Goal: Task Accomplishment & Management: Manage account settings

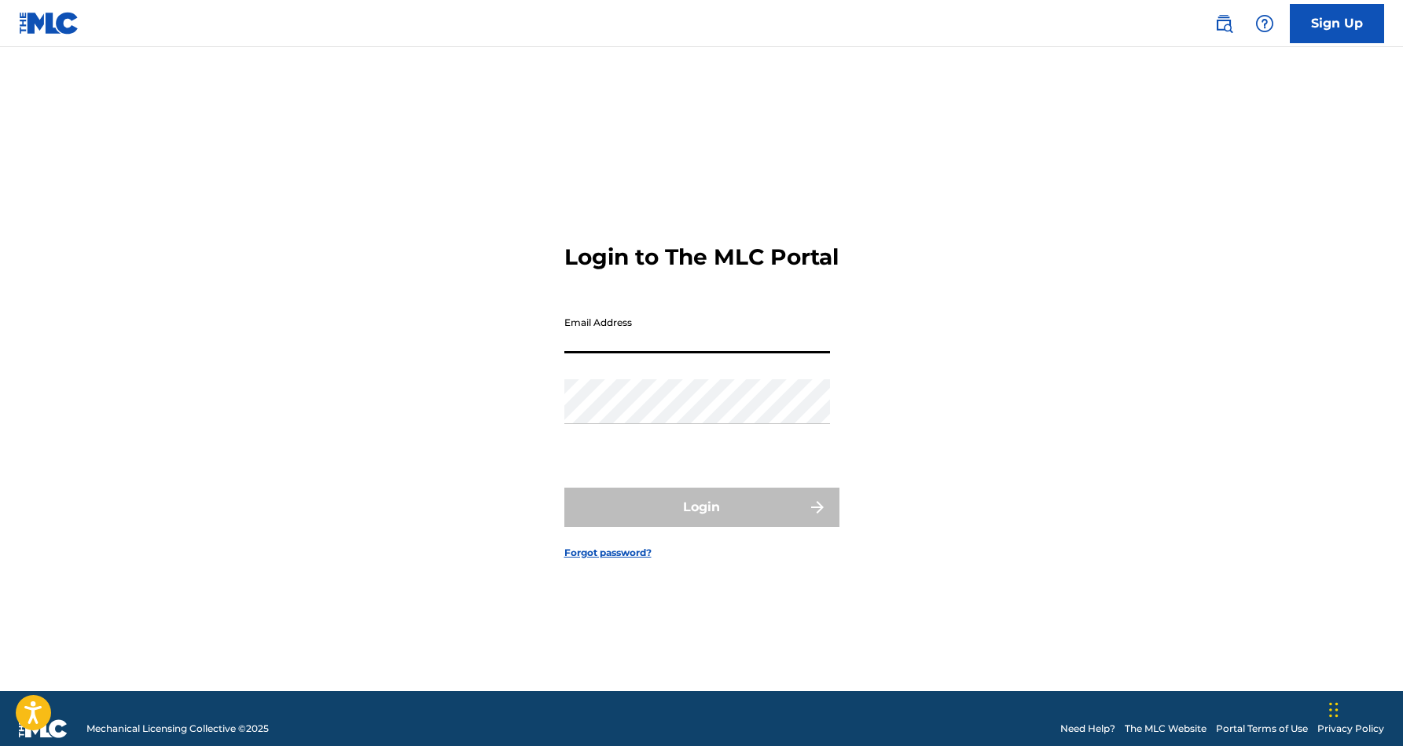
click at [644, 354] on input "Email Address" at bounding box center [697, 331] width 266 height 45
type input "[EMAIL_ADDRESS][DOMAIN_NAME]"
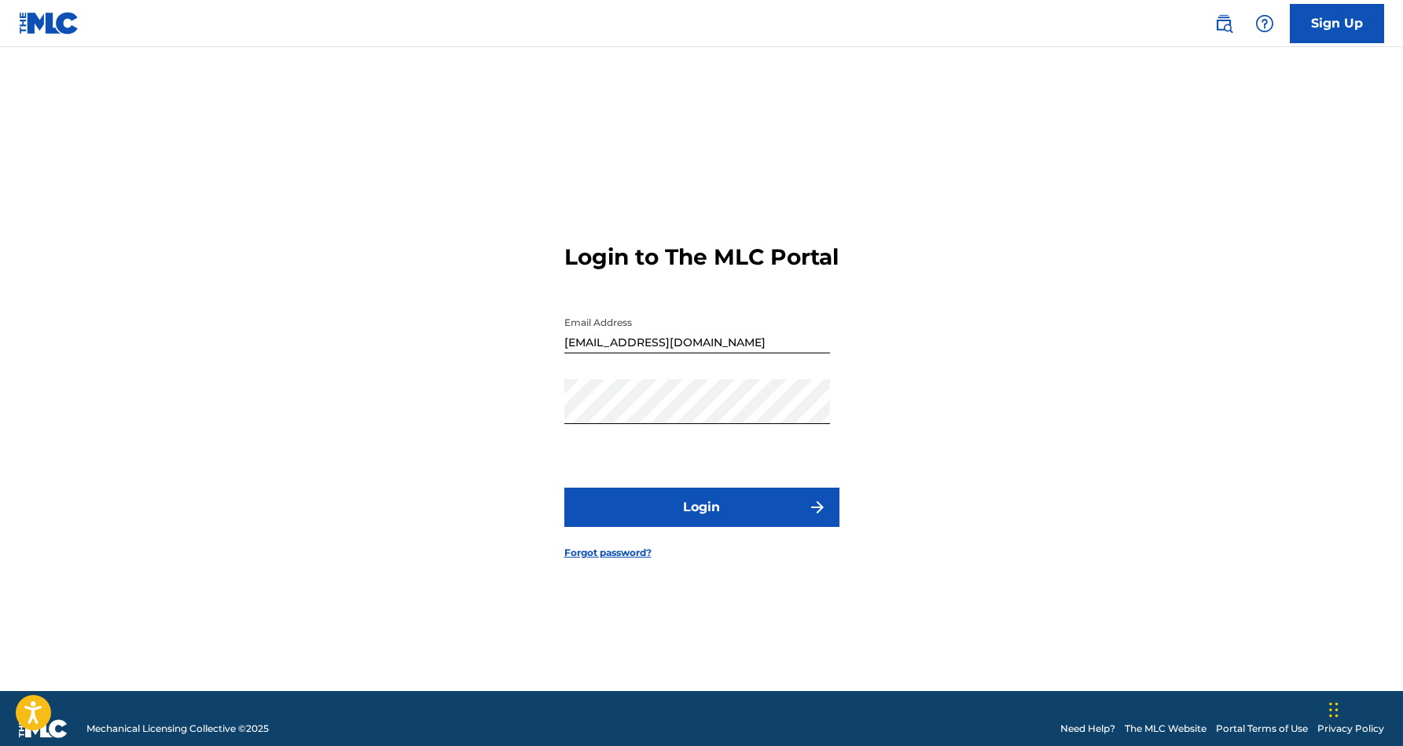
click at [723, 526] on button "Login" at bounding box center [701, 507] width 275 height 39
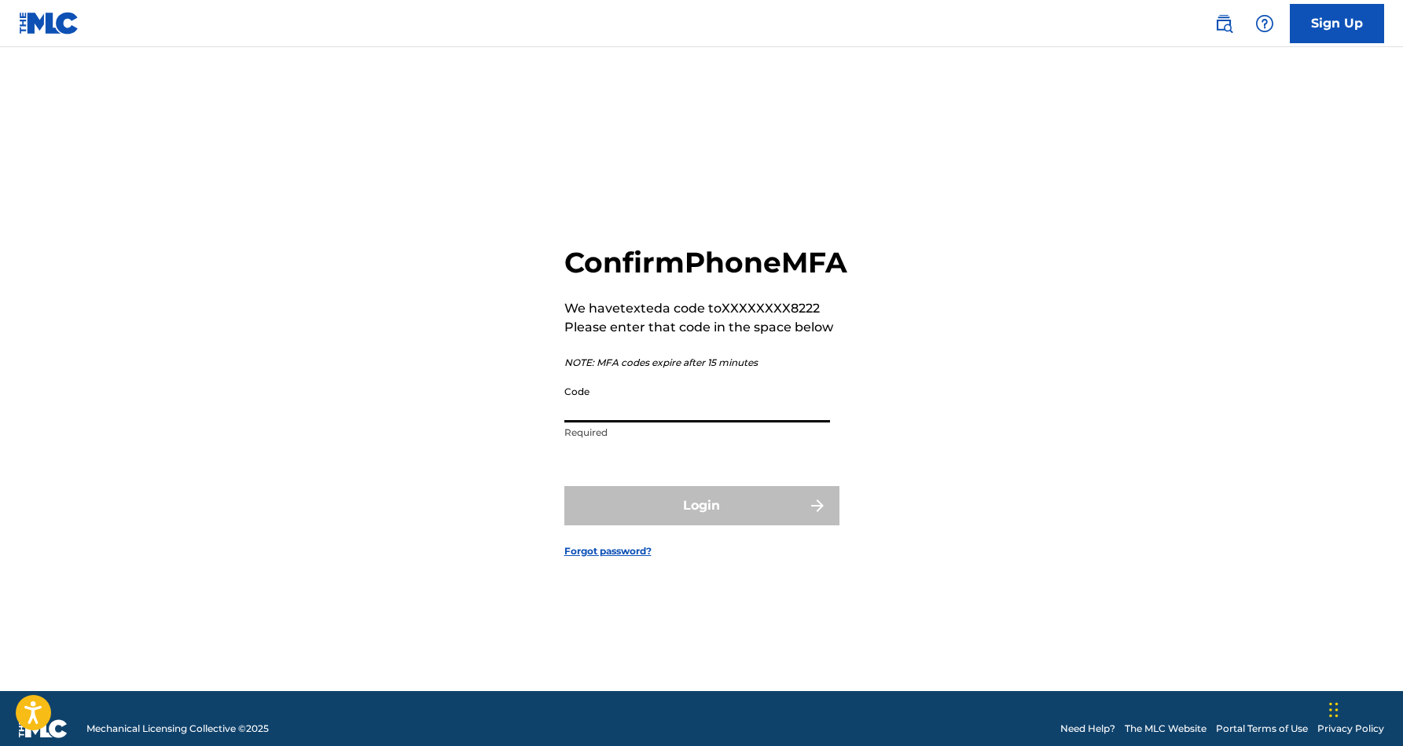
click at [676, 409] on input "Code" at bounding box center [697, 400] width 266 height 45
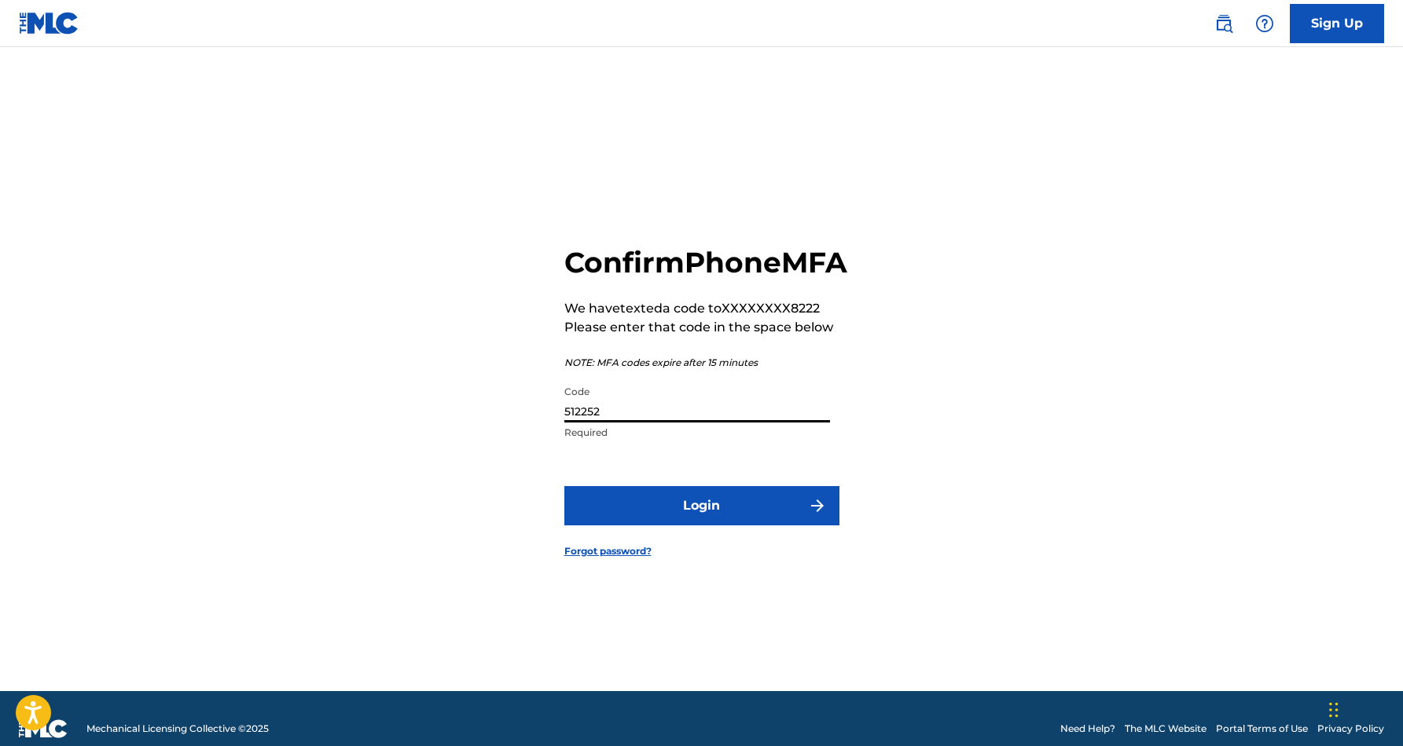
type input "512252"
click at [564, 486] on button "Login" at bounding box center [701, 505] width 275 height 39
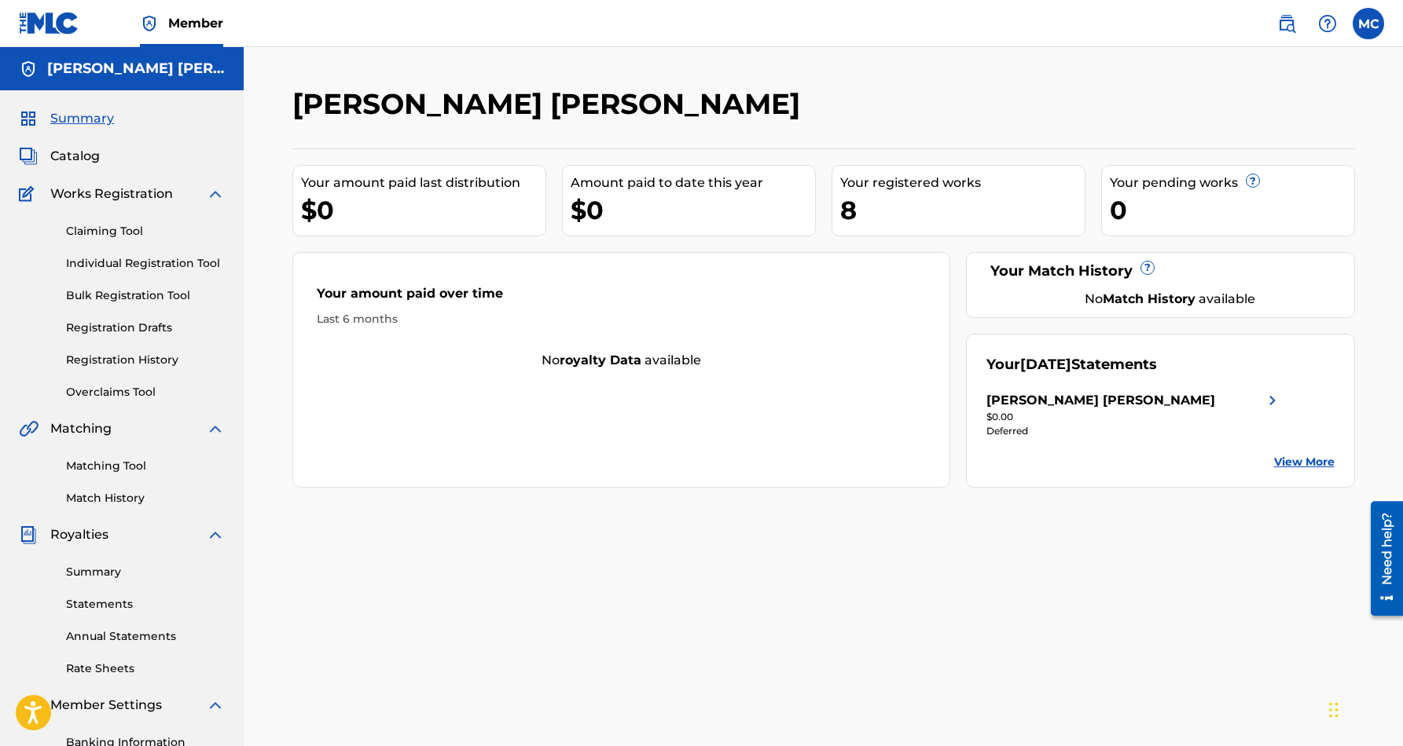
click at [1302, 466] on link "View More" at bounding box center [1304, 462] width 61 height 17
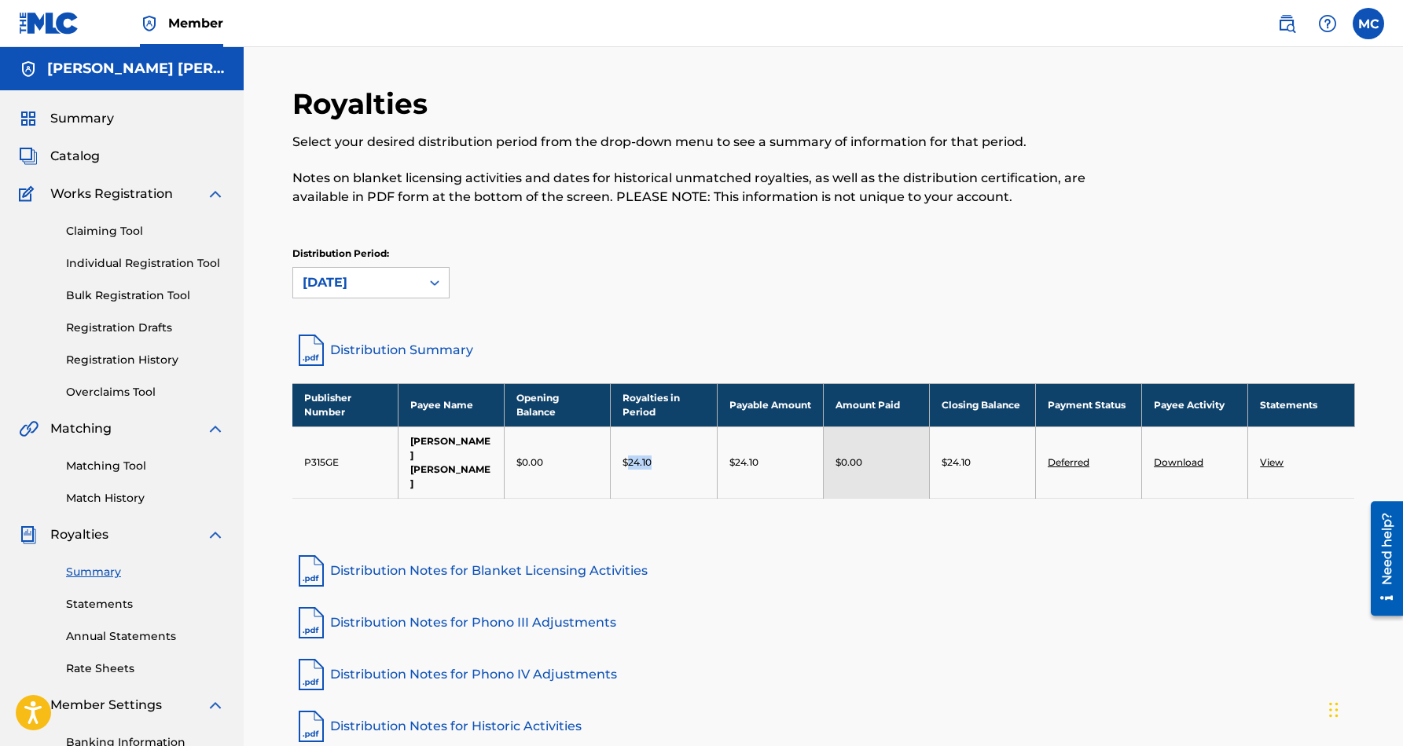
drag, startPoint x: 627, startPoint y: 448, endPoint x: 693, endPoint y: 451, distance: 66.1
click at [693, 456] on div "$24.10" at bounding box center [663, 463] width 82 height 14
click at [692, 472] on div "Publisher Number Payee Name Opening Balance Royalties in Period Payable Amount …" at bounding box center [823, 460] width 1062 height 155
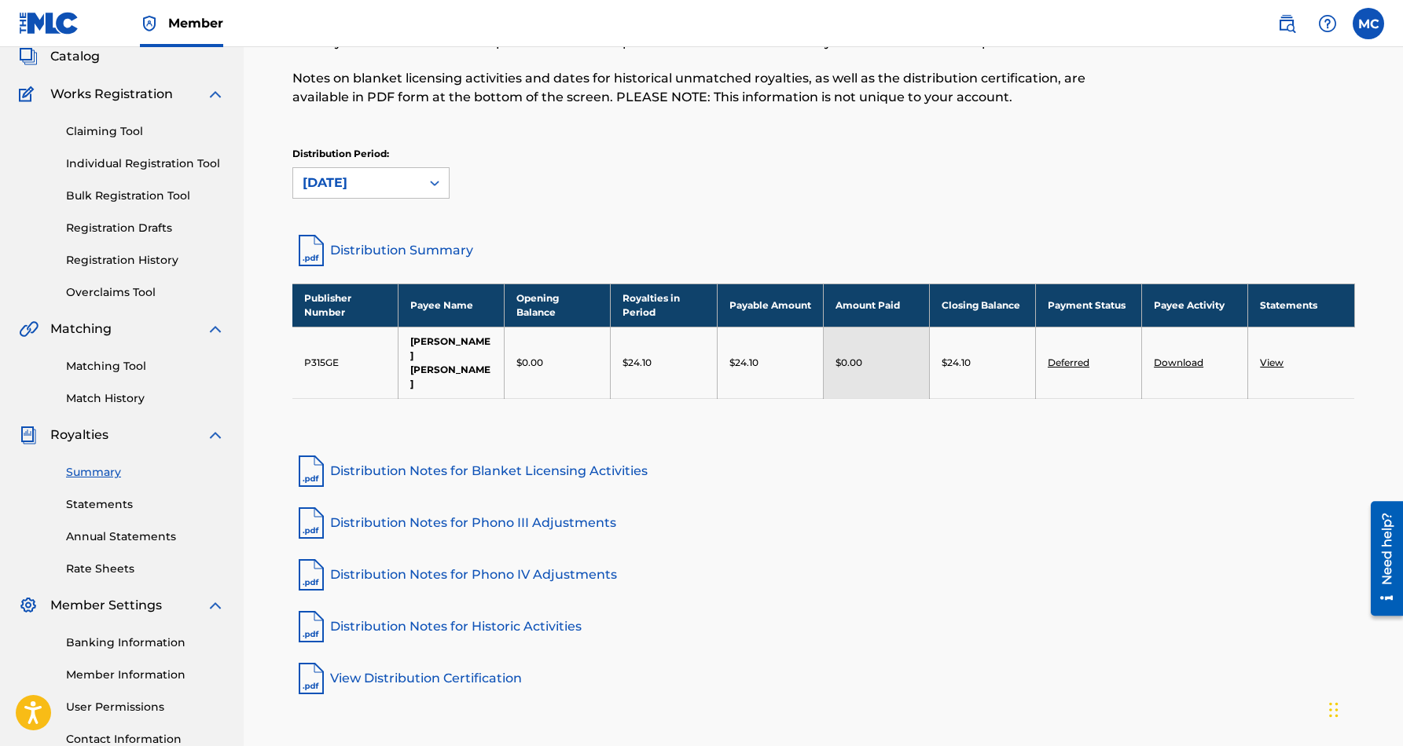
scroll to position [101, 0]
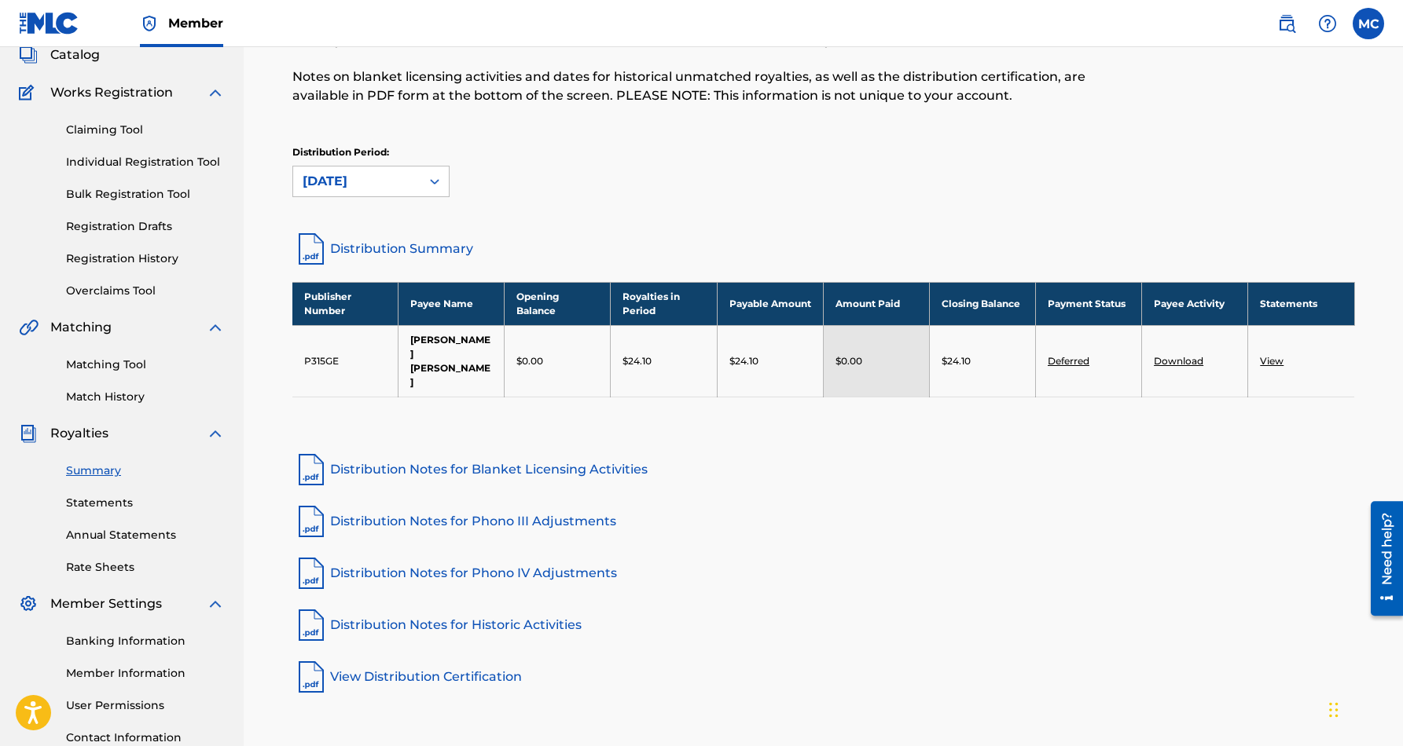
click at [123, 144] on div "Claiming Tool Individual Registration Tool Bulk Registration Tool Registration …" at bounding box center [122, 200] width 206 height 197
click at [119, 135] on link "Claiming Tool" at bounding box center [145, 130] width 159 height 17
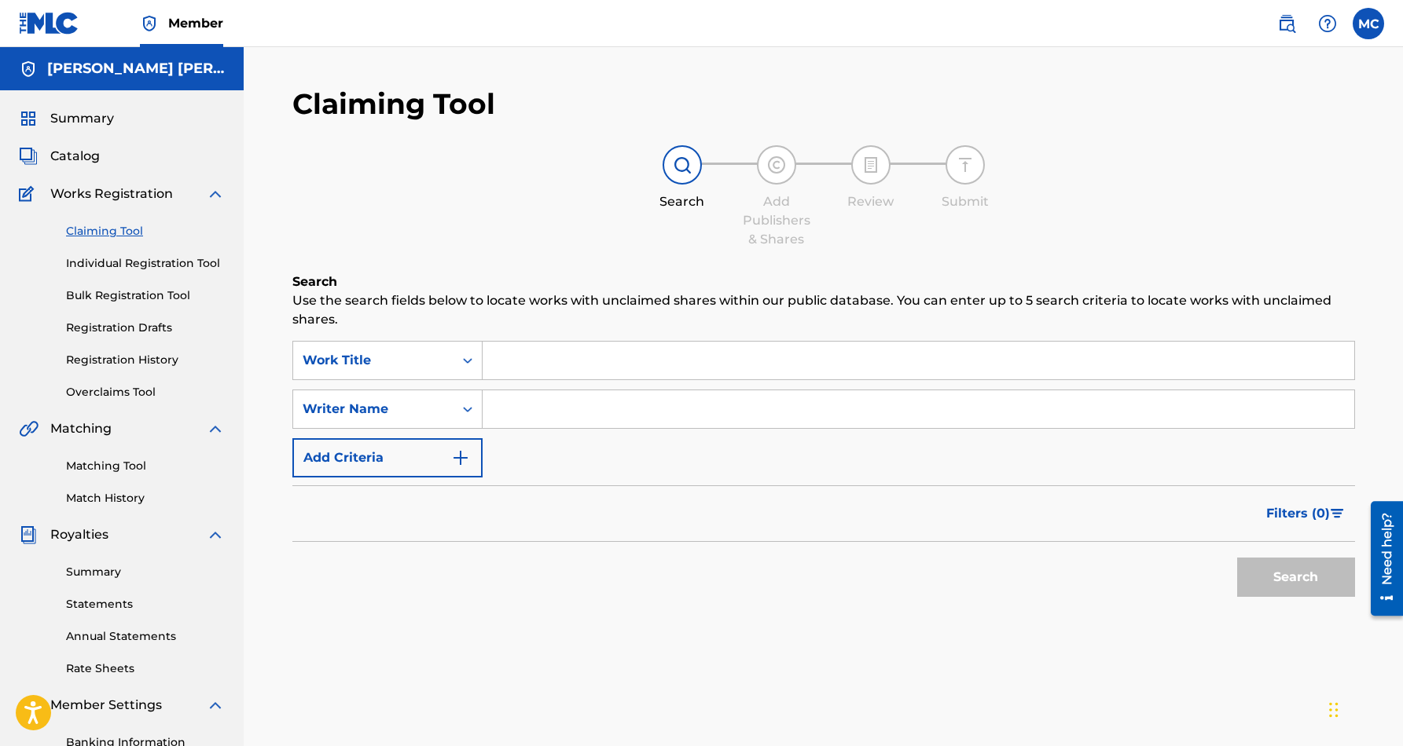
click at [68, 150] on span "Catalog" at bounding box center [75, 156] width 50 height 19
